Goal: Find specific page/section: Find specific page/section

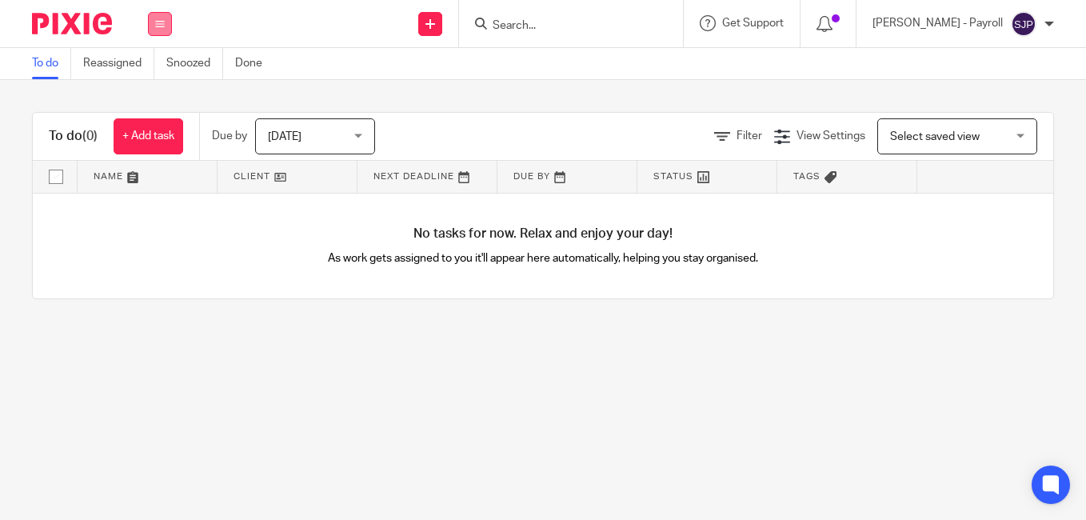
click at [165, 30] on button at bounding box center [160, 24] width 24 height 24
click at [157, 141] on link "Team" at bounding box center [151, 144] width 26 height 11
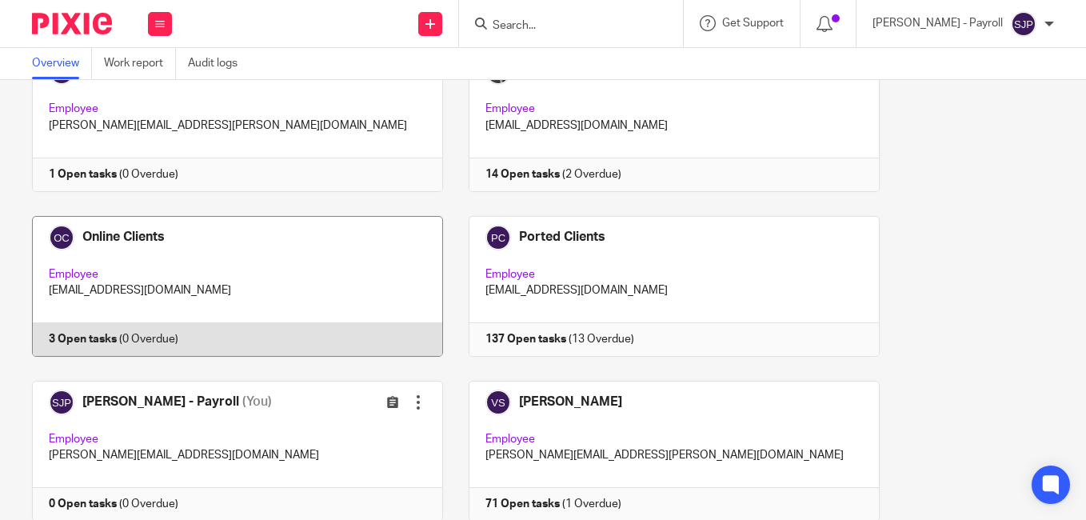
scroll to position [1662, 0]
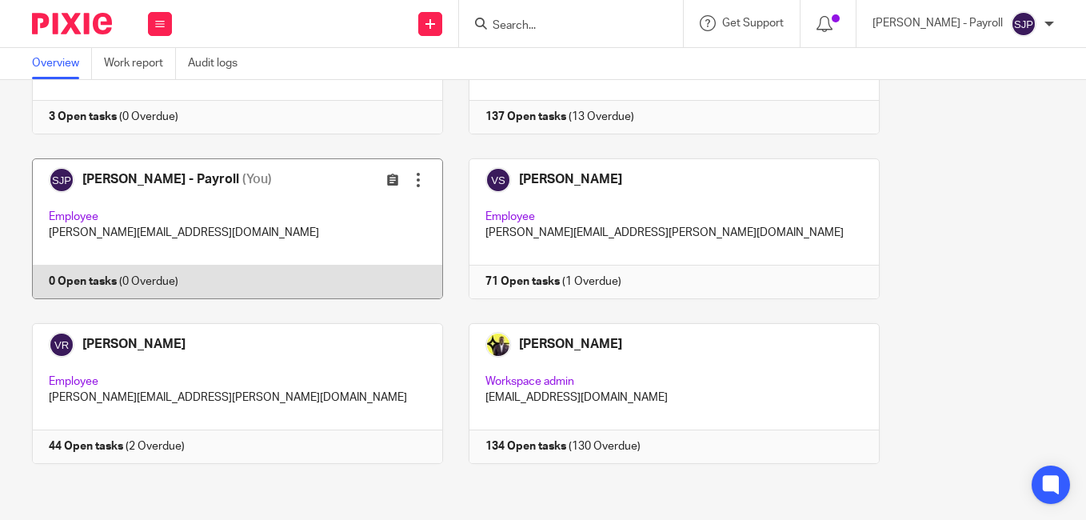
click at [237, 283] on link at bounding box center [225, 228] width 437 height 141
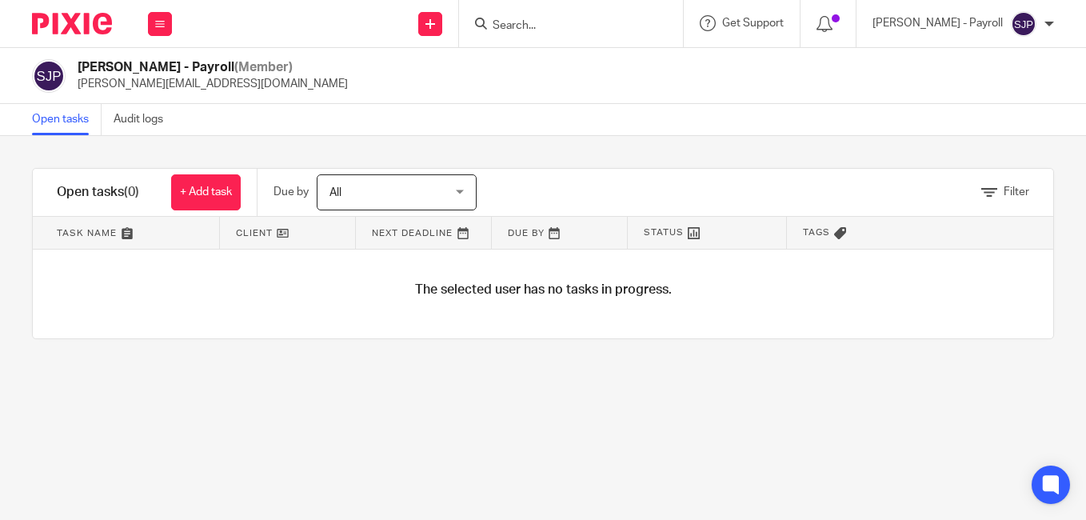
click at [518, 26] on input "Search" at bounding box center [563, 26] width 144 height 14
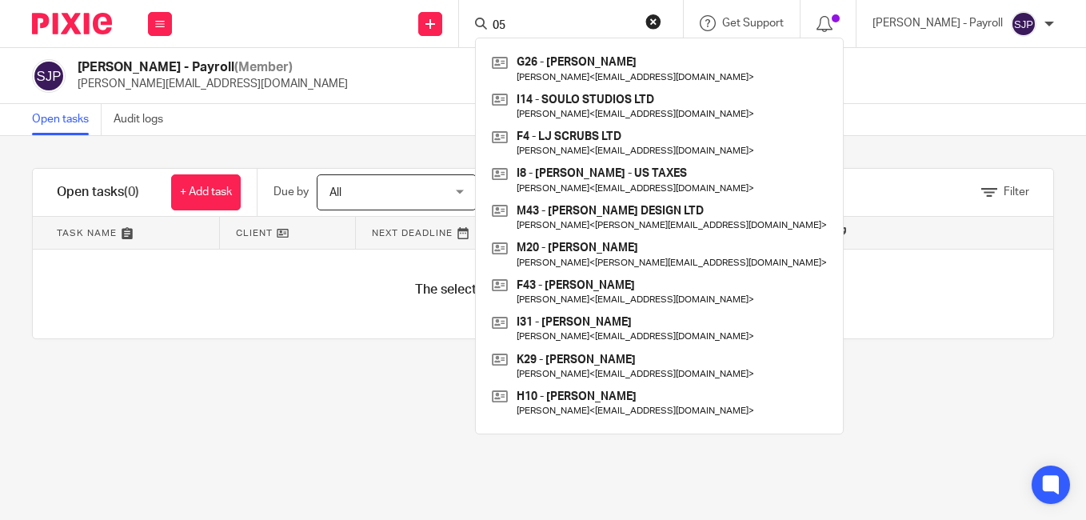
type input "0"
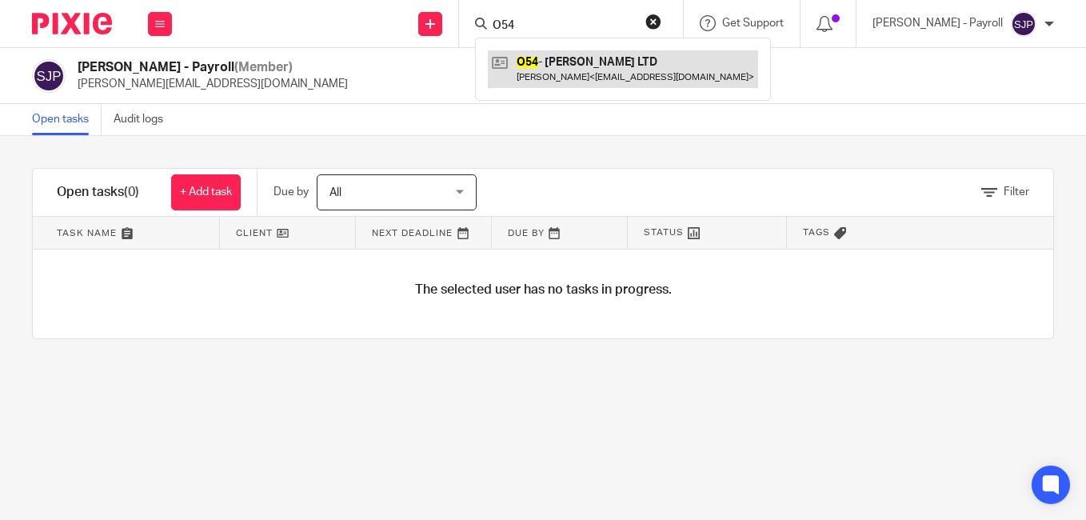
type input "O54"
click at [608, 54] on link at bounding box center [623, 68] width 270 height 37
